Goal: Navigation & Orientation: Find specific page/section

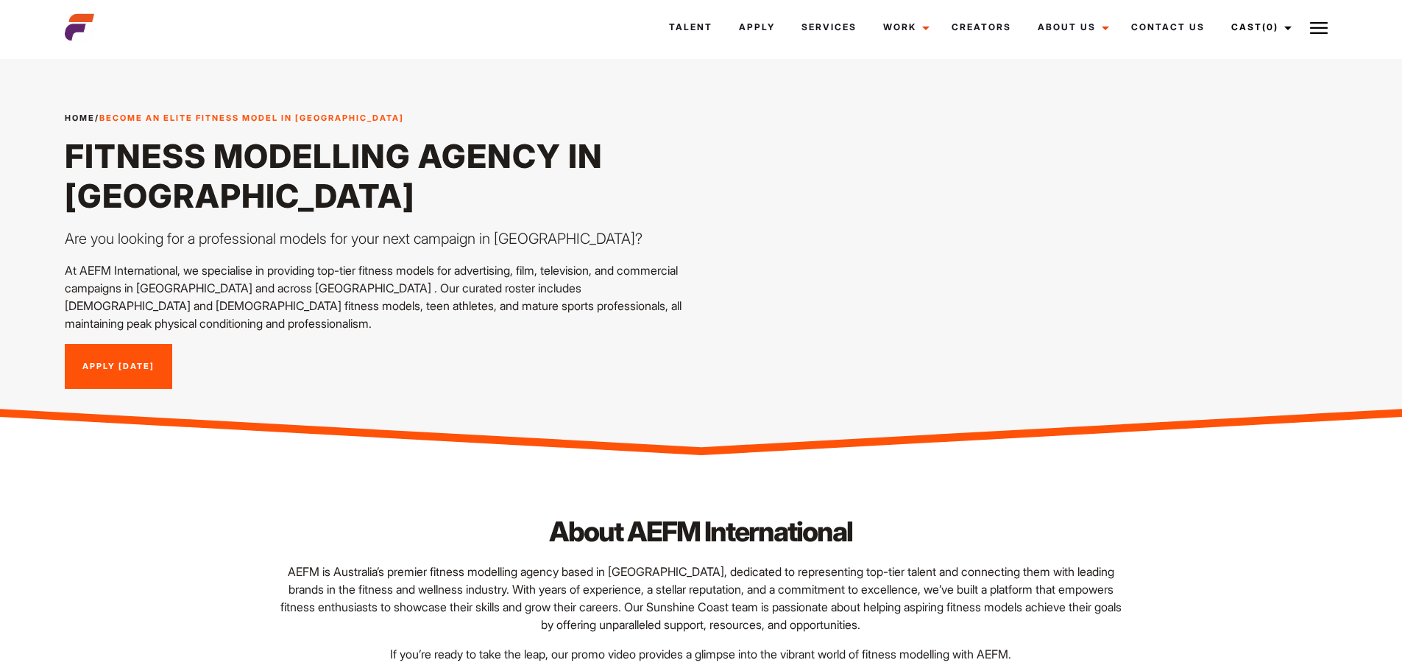
scroll to position [221, 0]
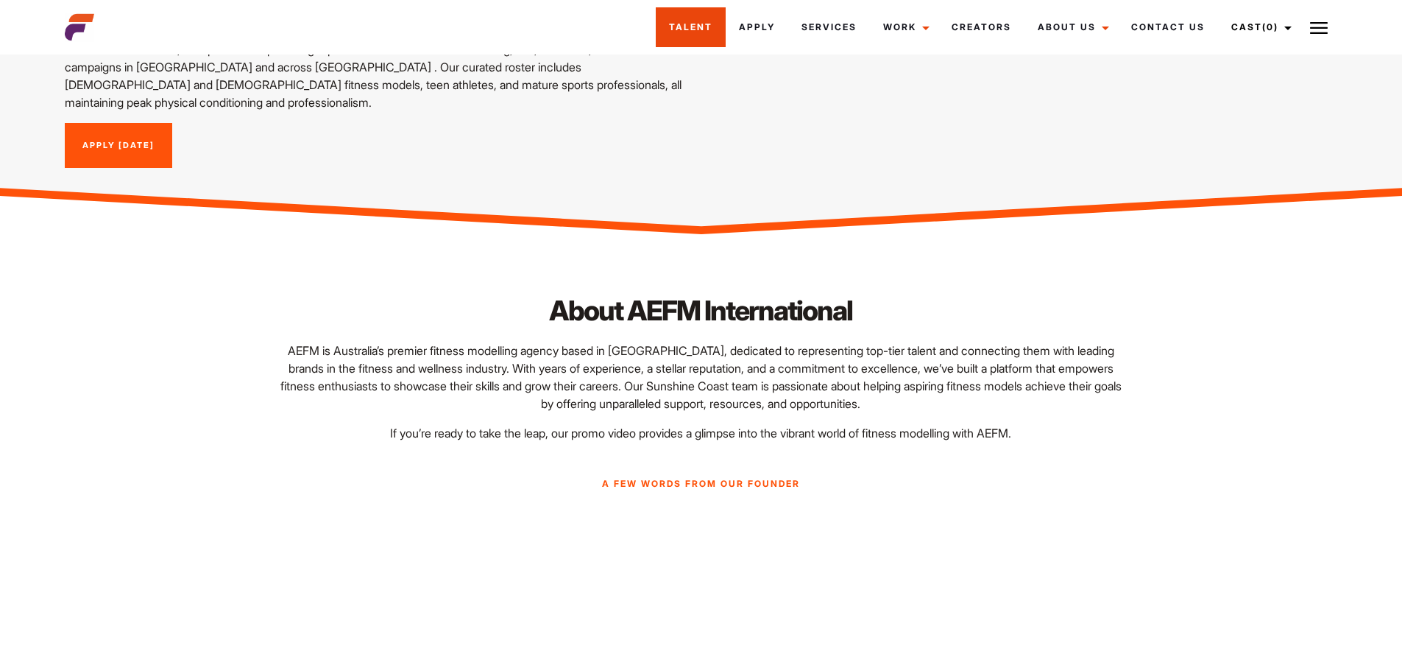
click at [710, 28] on link "Talent" at bounding box center [691, 27] width 70 height 40
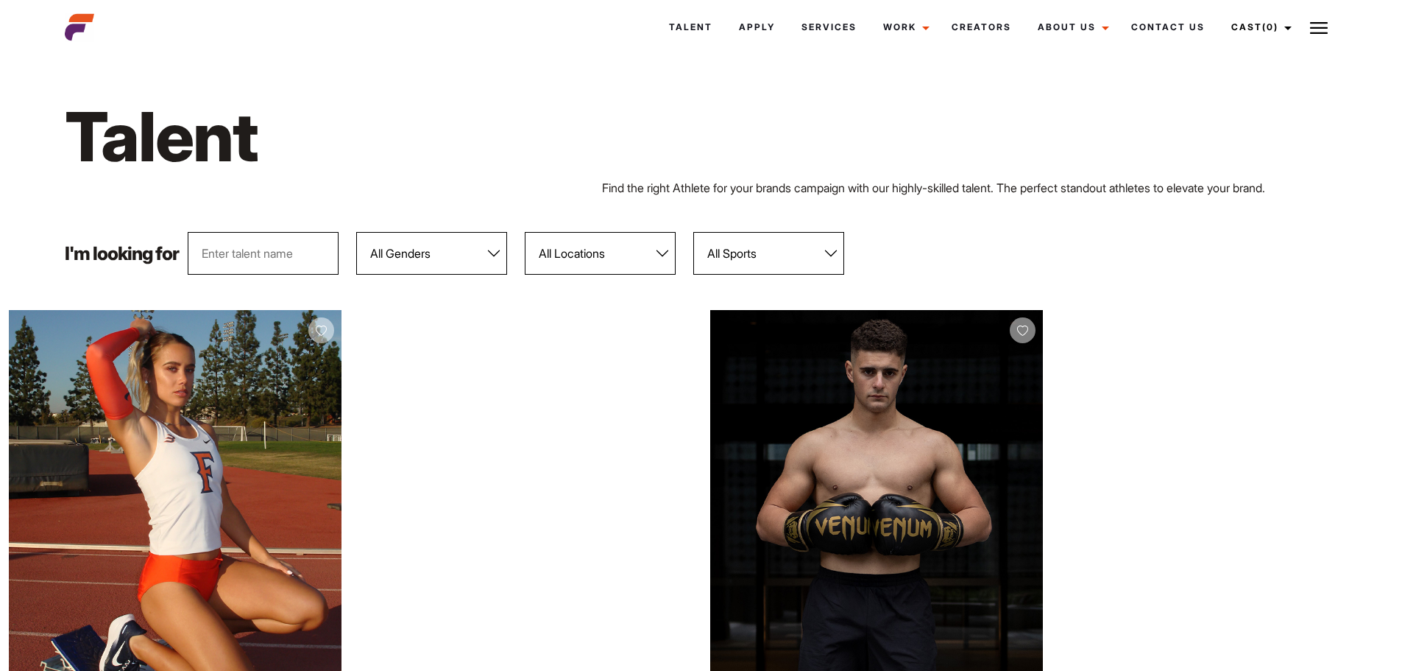
click at [445, 271] on select "All Genders [DEMOGRAPHIC_DATA] [DEMOGRAPHIC_DATA]" at bounding box center [431, 253] width 151 height 43
select select "104"
click at [356, 232] on select "All Genders [DEMOGRAPHIC_DATA] [DEMOGRAPHIC_DATA]" at bounding box center [431, 253] width 151 height 43
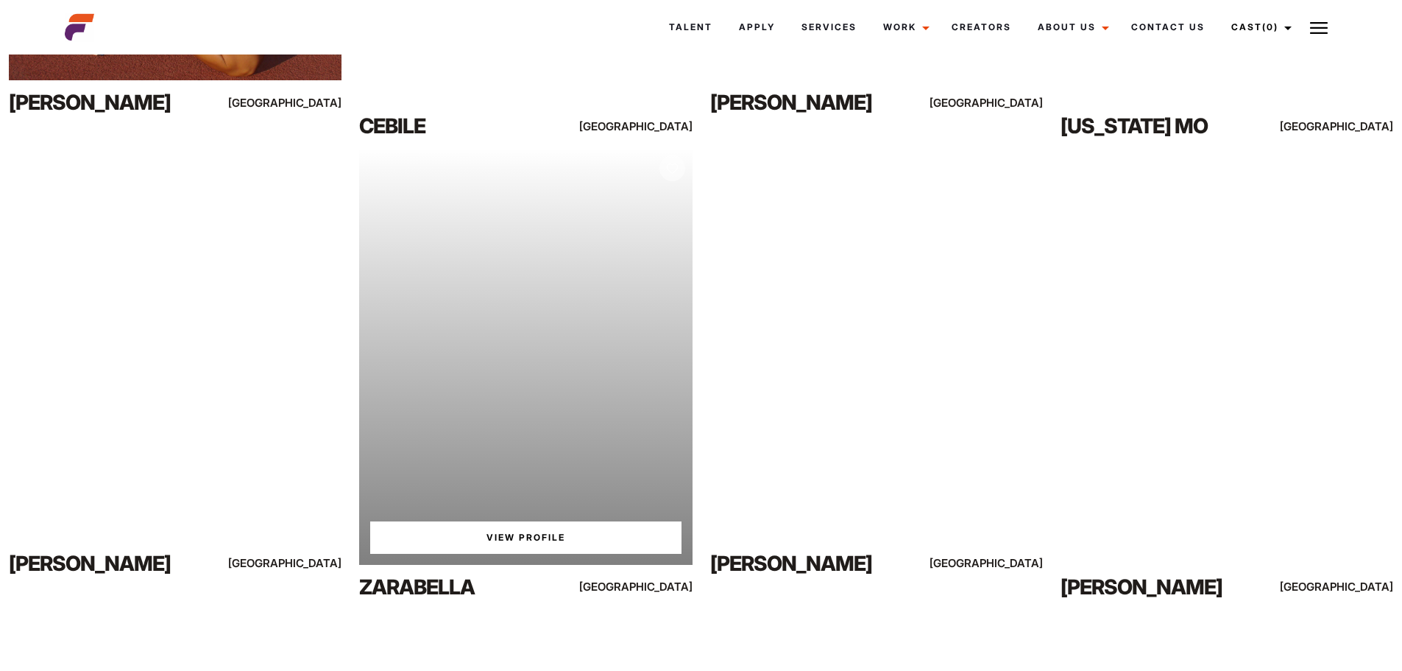
scroll to position [957, 0]
